Goal: Task Accomplishment & Management: Manage account settings

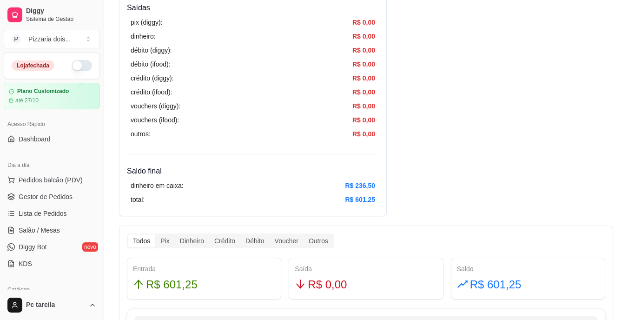
scroll to position [349, 0]
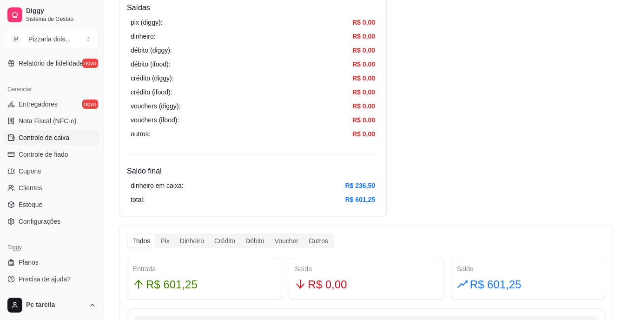
click at [152, 239] on div "Todos" at bounding box center [141, 240] width 27 height 13
click at [128, 234] on input "Todos" at bounding box center [128, 234] width 0 height 0
click at [161, 239] on div "Pix" at bounding box center [164, 240] width 19 height 13
click at [155, 234] on input "Pix" at bounding box center [155, 234] width 0 height 0
click at [195, 240] on div "Dinheiro" at bounding box center [192, 240] width 34 height 13
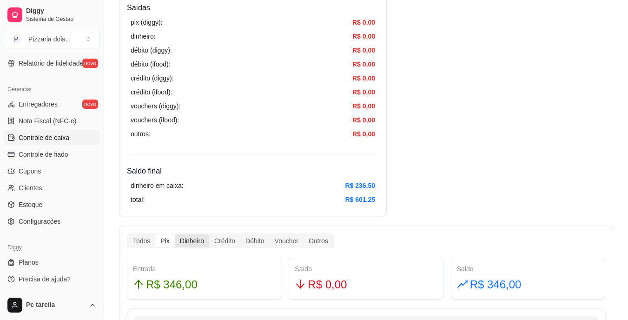
click at [175, 234] on input "Dinheiro" at bounding box center [175, 234] width 0 height 0
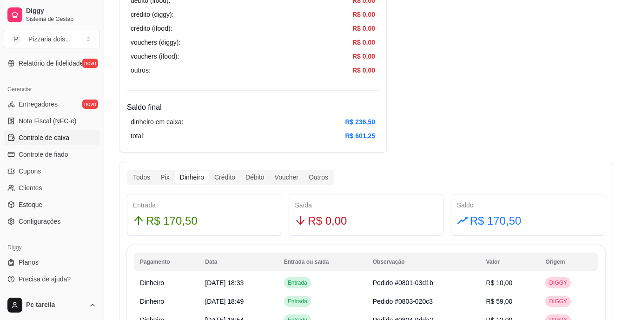
scroll to position [391, 0]
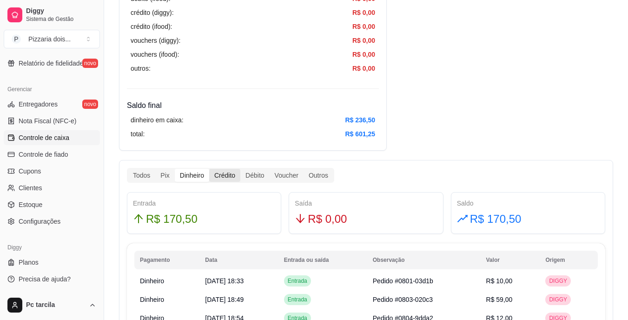
click at [230, 174] on div "Crédito" at bounding box center [224, 175] width 31 height 13
click at [209, 169] on input "Crédito" at bounding box center [209, 169] width 0 height 0
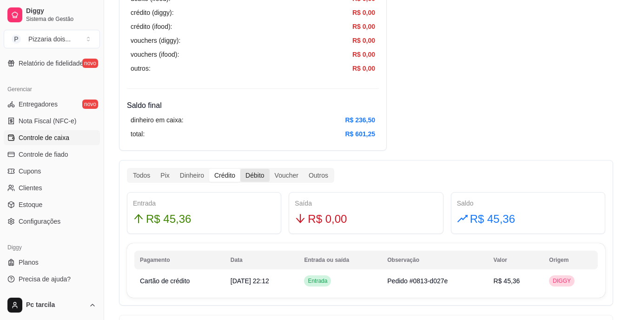
click at [252, 170] on div "Débito" at bounding box center [254, 175] width 29 height 13
click at [240, 169] on input "Débito" at bounding box center [240, 169] width 0 height 0
click at [314, 177] on div "Outros" at bounding box center [319, 175] width 30 height 13
click at [304, 169] on input "Outros" at bounding box center [304, 169] width 0 height 0
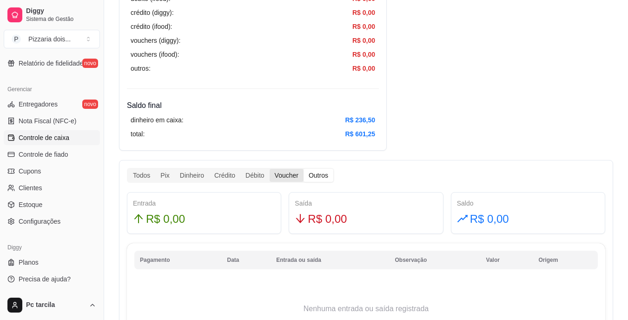
click at [293, 173] on div "Voucher" at bounding box center [287, 175] width 34 height 13
click at [270, 169] on input "Voucher" at bounding box center [270, 169] width 0 height 0
click at [146, 174] on div "Todos" at bounding box center [141, 175] width 27 height 13
click at [128, 169] on input "Todos" at bounding box center [128, 169] width 0 height 0
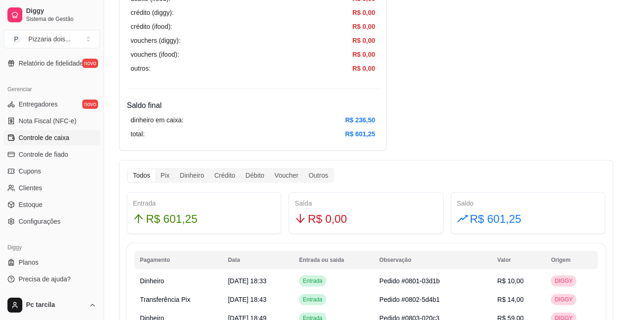
click at [158, 168] on div "Todos Pix Dinheiro Crédito Débito Voucher Outros" at bounding box center [230, 175] width 207 height 15
click at [159, 176] on div "Pix" at bounding box center [164, 175] width 19 height 13
click at [155, 169] on input "Pix" at bounding box center [155, 169] width 0 height 0
click at [189, 176] on div "Dinheiro" at bounding box center [192, 175] width 34 height 13
click at [175, 169] on input "Dinheiro" at bounding box center [175, 169] width 0 height 0
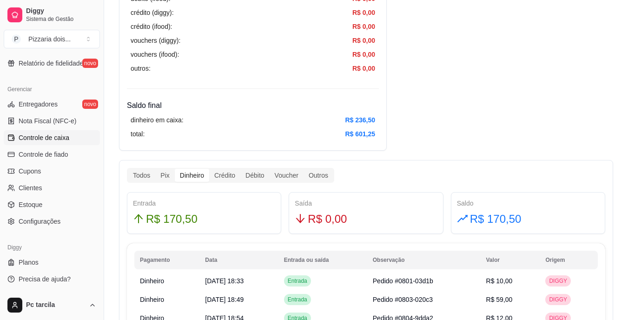
click at [229, 168] on div "Todos Pix Dinheiro Crédito Débito Voucher Outros" at bounding box center [230, 175] width 207 height 15
click at [227, 176] on div "Crédito" at bounding box center [224, 175] width 31 height 13
click at [209, 169] on input "Crédito" at bounding box center [209, 169] width 0 height 0
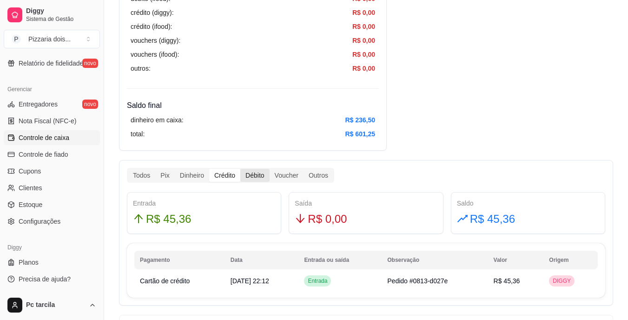
click at [242, 176] on div "Débito" at bounding box center [254, 175] width 29 height 13
click at [240, 169] on input "Débito" at bounding box center [240, 169] width 0 height 0
click at [141, 180] on div "Todos" at bounding box center [141, 175] width 27 height 13
click at [128, 169] on input "Todos" at bounding box center [128, 169] width 0 height 0
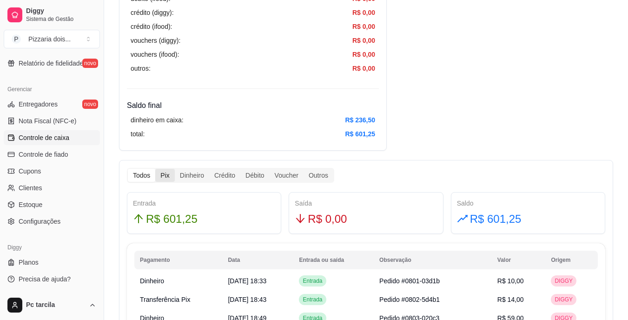
click at [161, 180] on div "Pix" at bounding box center [164, 175] width 19 height 13
click at [155, 169] on input "Pix" at bounding box center [155, 169] width 0 height 0
click at [195, 177] on div "Dinheiro" at bounding box center [192, 175] width 34 height 13
click at [175, 169] on input "Dinheiro" at bounding box center [175, 169] width 0 height 0
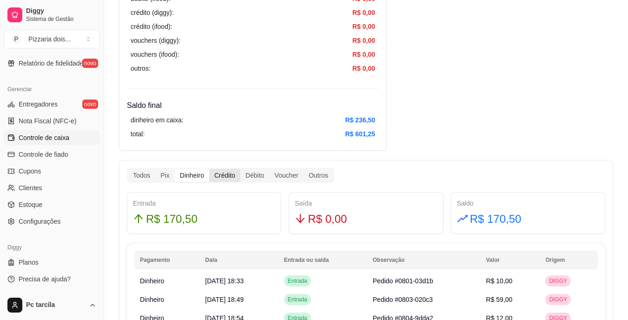
click at [222, 179] on div "Crédito" at bounding box center [224, 175] width 31 height 13
click at [209, 169] on input "Crédito" at bounding box center [209, 169] width 0 height 0
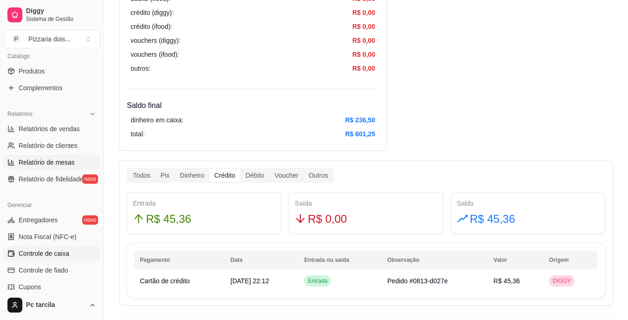
scroll to position [232, 0]
click at [85, 135] on link "Relatórios de vendas" at bounding box center [52, 130] width 96 height 15
select select "ALL"
select select "0"
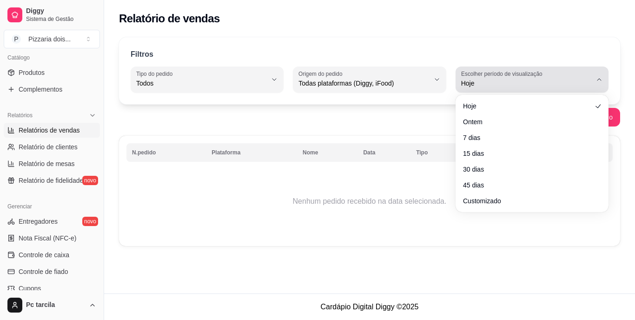
click at [600, 74] on button "Escolher período de visualização Hoje" at bounding box center [532, 80] width 153 height 26
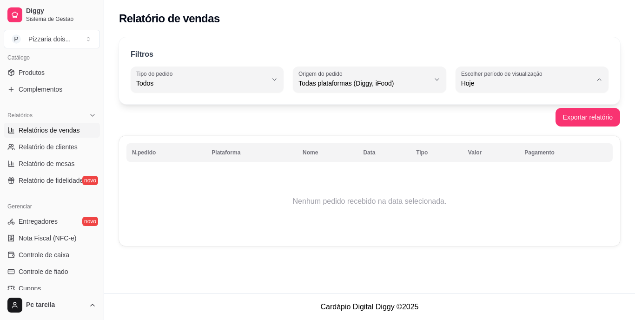
click at [540, 117] on li "Ontem" at bounding box center [532, 120] width 140 height 14
type input "1"
select select "1"
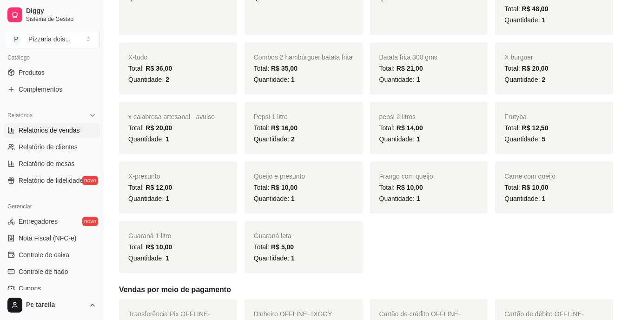
scroll to position [250, 0]
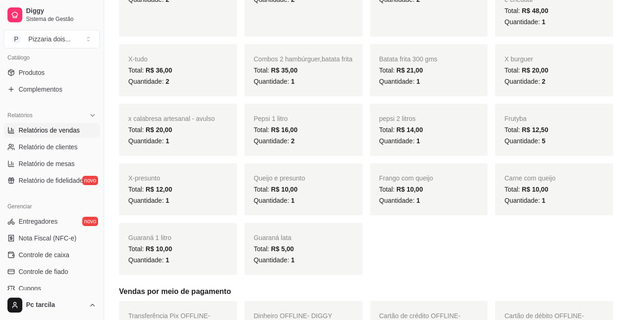
click at [430, 195] on div "Quantidade: 1" at bounding box center [430, 200] width 100 height 11
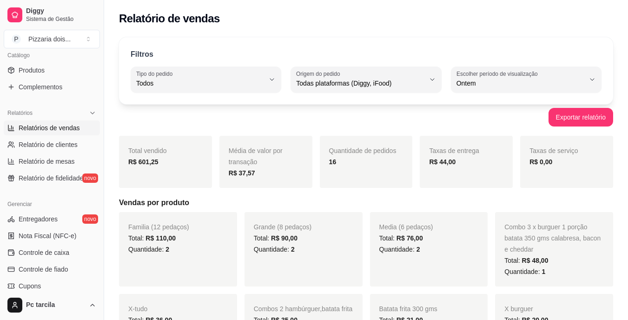
scroll to position [242, 0]
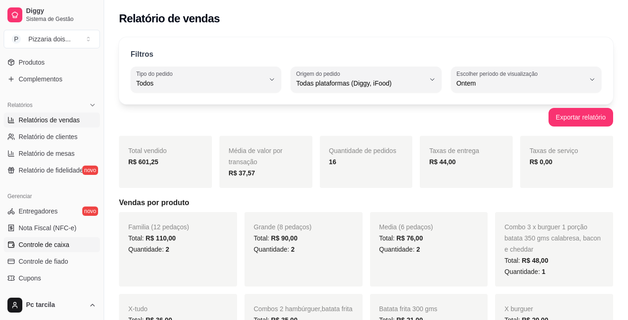
click at [70, 245] on link "Controle de caixa" at bounding box center [52, 244] width 96 height 15
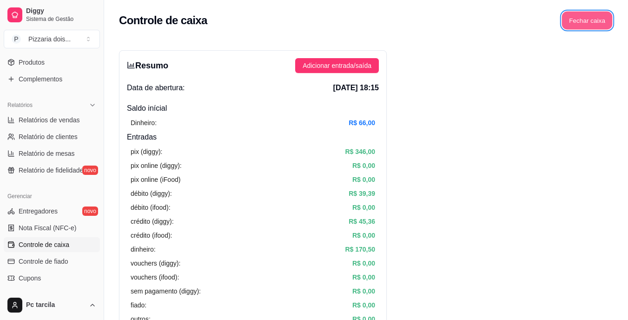
click at [602, 23] on button "Fechar caixa" at bounding box center [587, 21] width 51 height 18
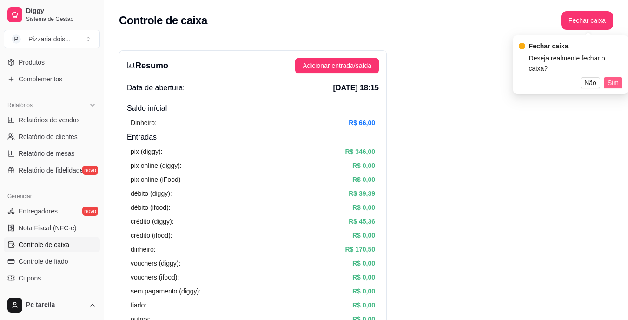
click at [612, 78] on span "Sim" at bounding box center [613, 83] width 11 height 10
